Goal: Navigation & Orientation: Go to known website

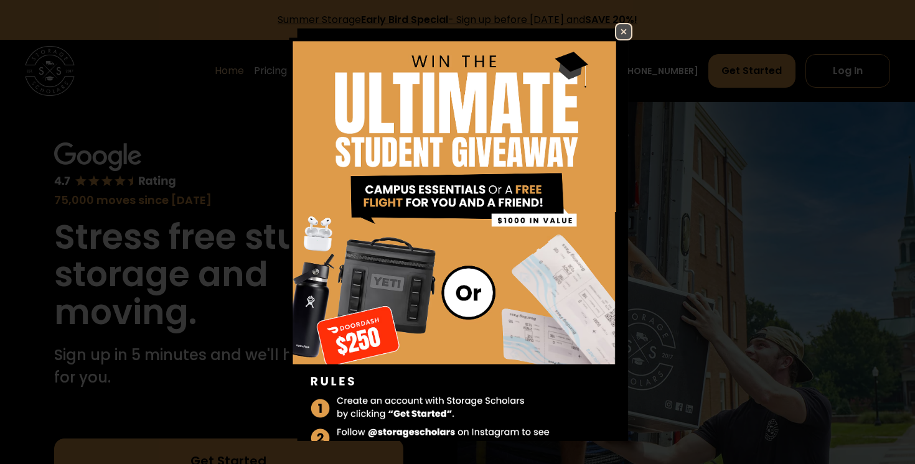
click at [624, 29] on img at bounding box center [623, 31] width 15 height 15
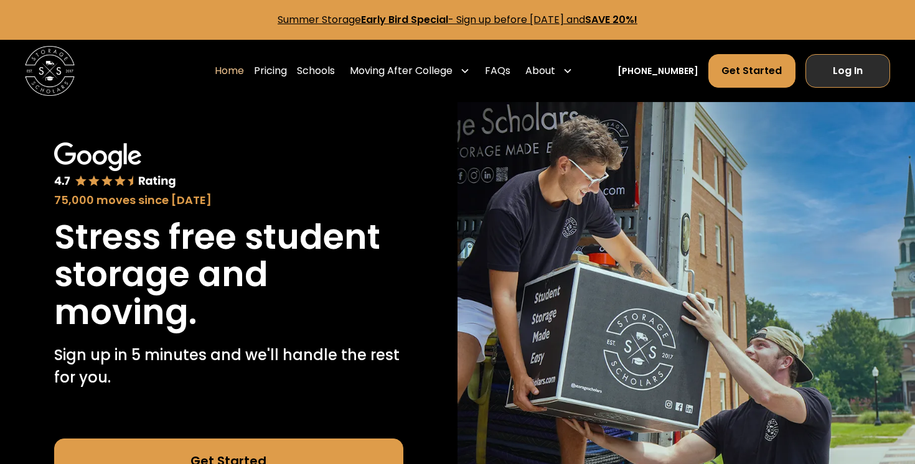
click at [847, 70] on link "Log In" at bounding box center [848, 71] width 85 height 34
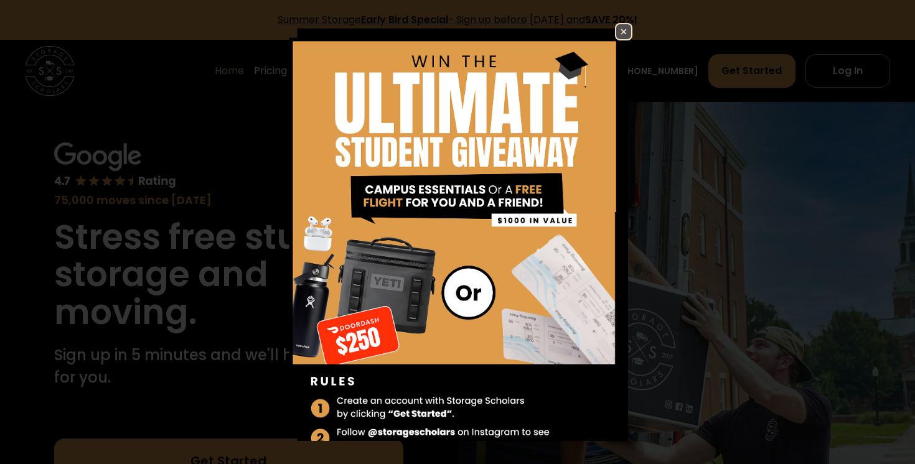
click at [619, 30] on img at bounding box center [623, 31] width 15 height 15
